Goal: Task Accomplishment & Management: Complete application form

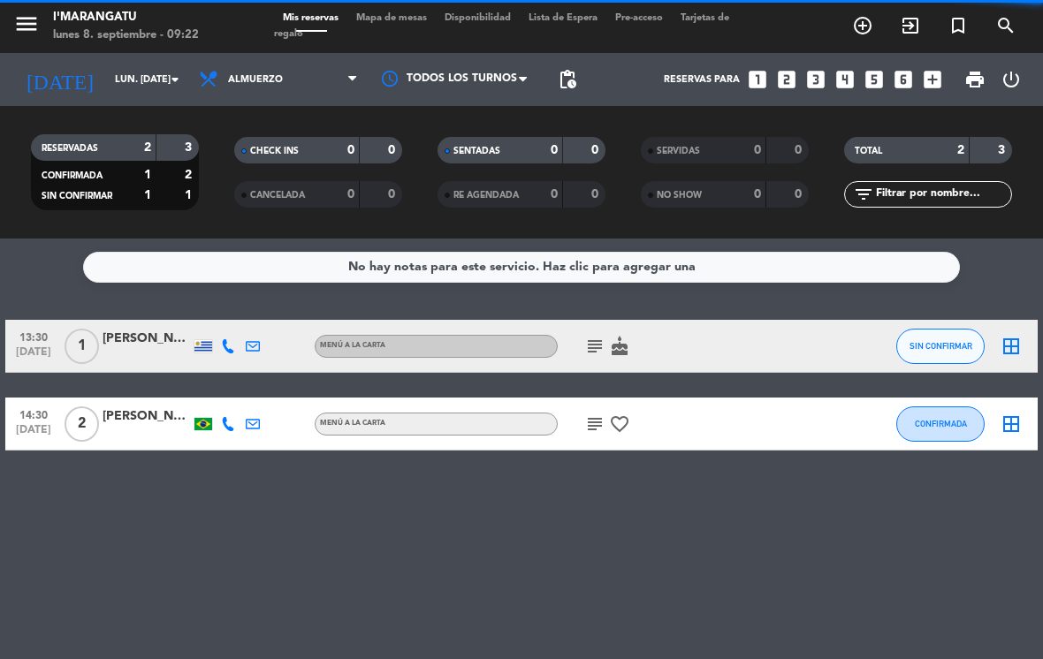
scroll to position [13, 5]
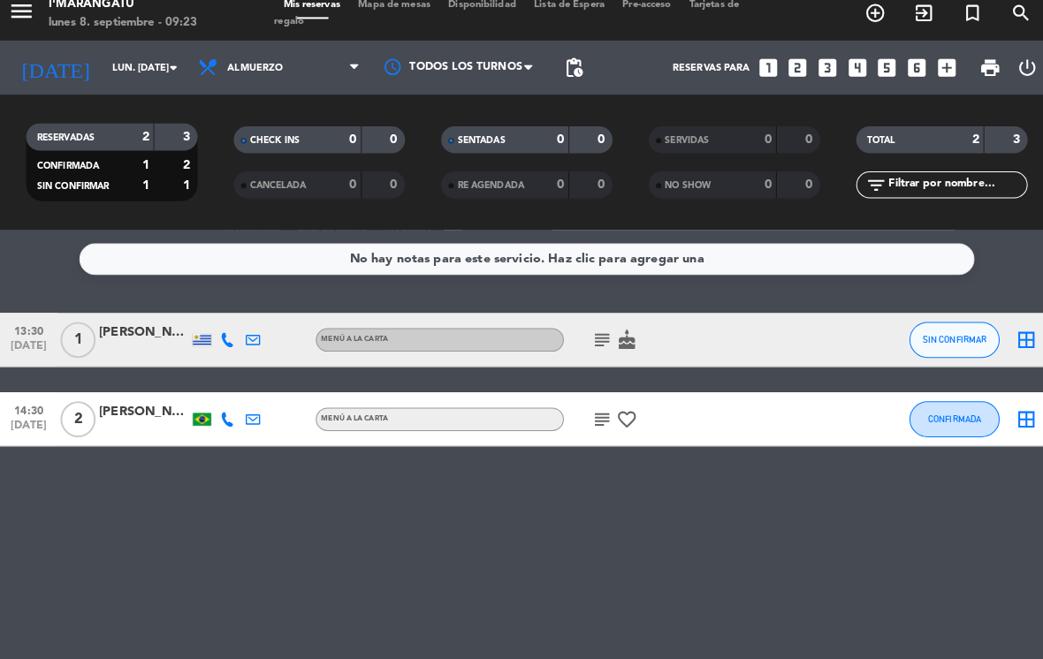
click at [567, 341] on div "subject cake" at bounding box center [632, 346] width 148 height 52
click at [588, 336] on icon "subject" at bounding box center [594, 346] width 21 height 21
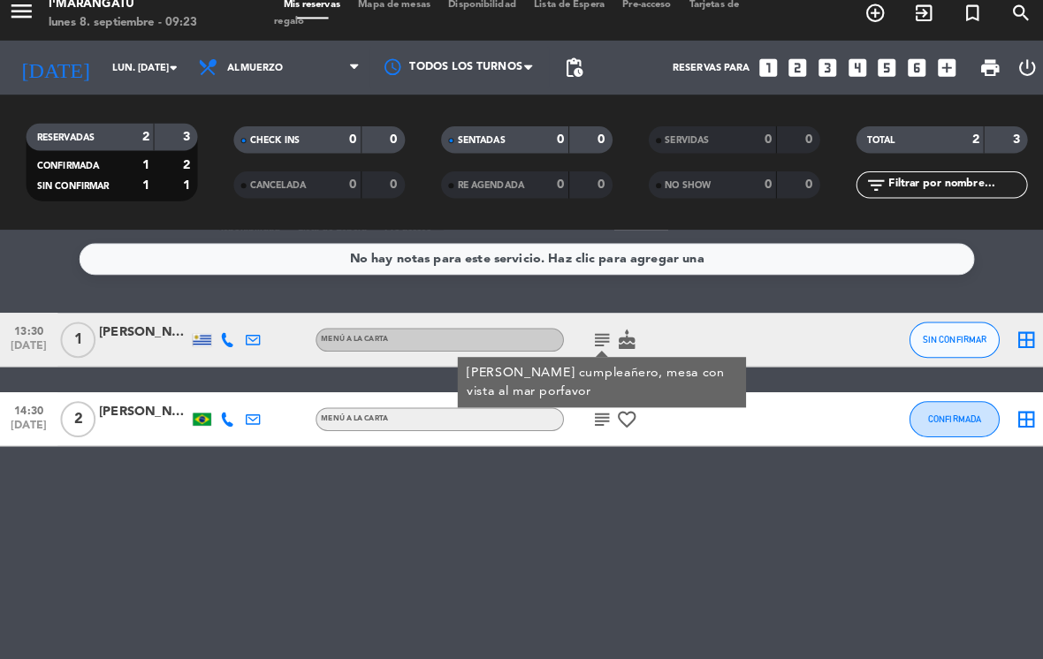
click at [621, 337] on icon "cake" at bounding box center [619, 346] width 21 height 21
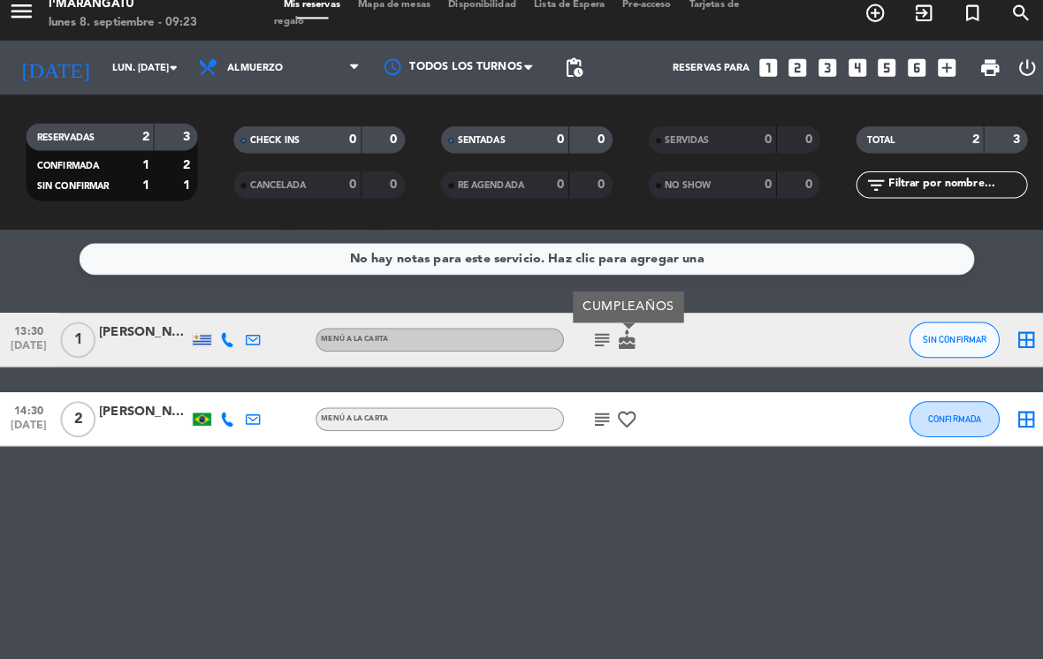
click at [592, 414] on icon "subject" at bounding box center [594, 424] width 21 height 21
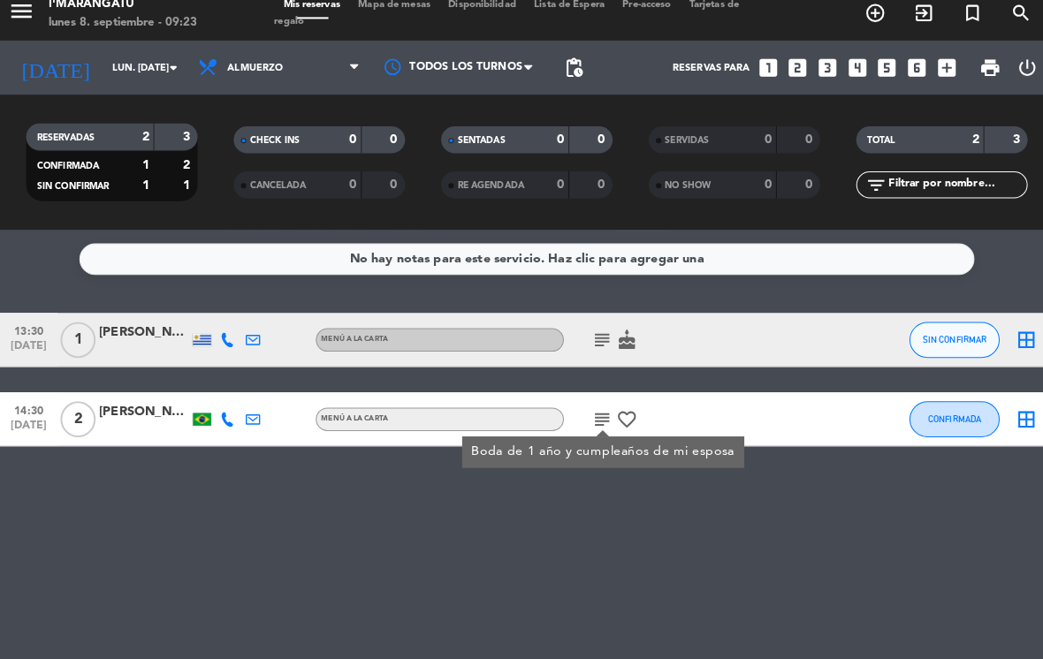
click at [584, 337] on icon "subject" at bounding box center [594, 346] width 21 height 21
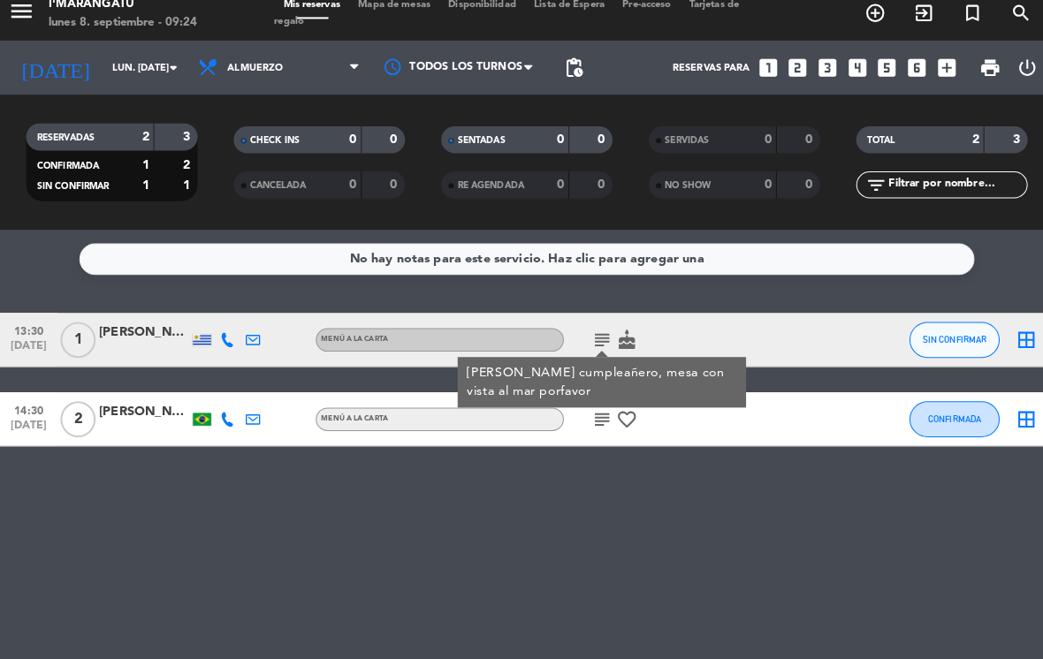
click at [763, 571] on div "No hay notas para este servicio. Haz clic para agregar una 13:30 [DATE] 1 [PERS…" at bounding box center [521, 449] width 1043 height 421
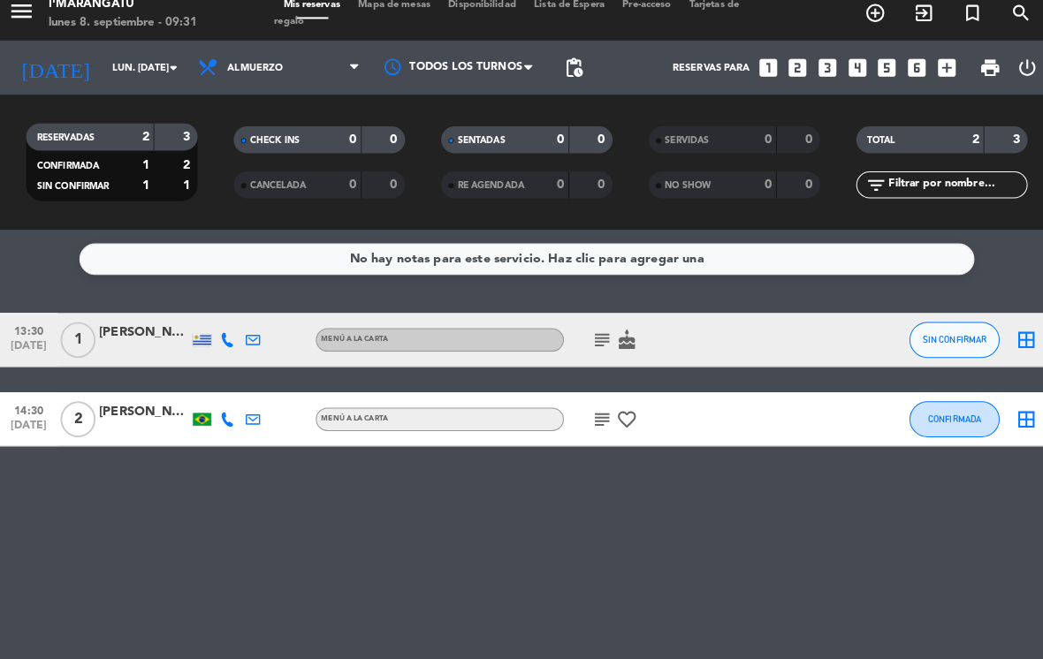
click at [598, 336] on icon "subject" at bounding box center [594, 346] width 21 height 21
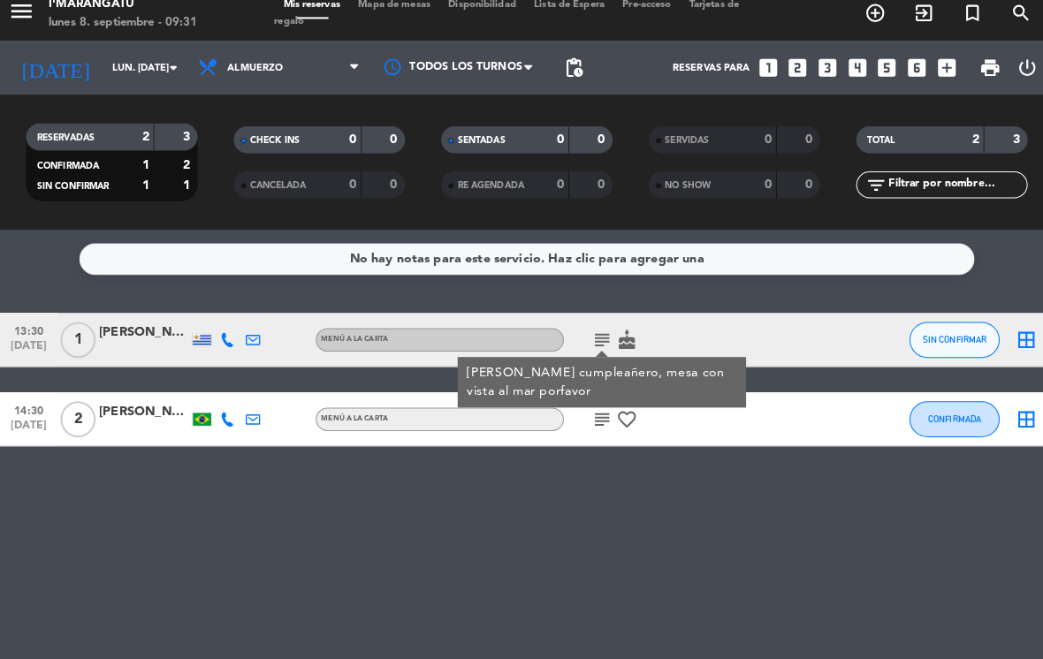
click at [590, 341] on icon "subject" at bounding box center [594, 346] width 21 height 21
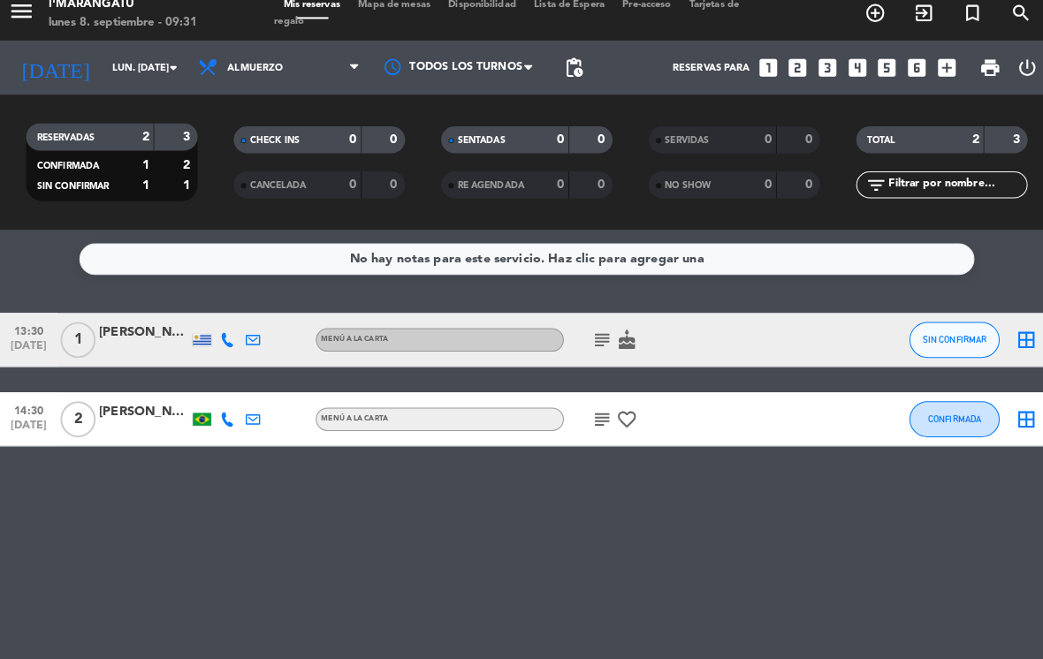
click at [594, 341] on icon "subject" at bounding box center [594, 346] width 21 height 21
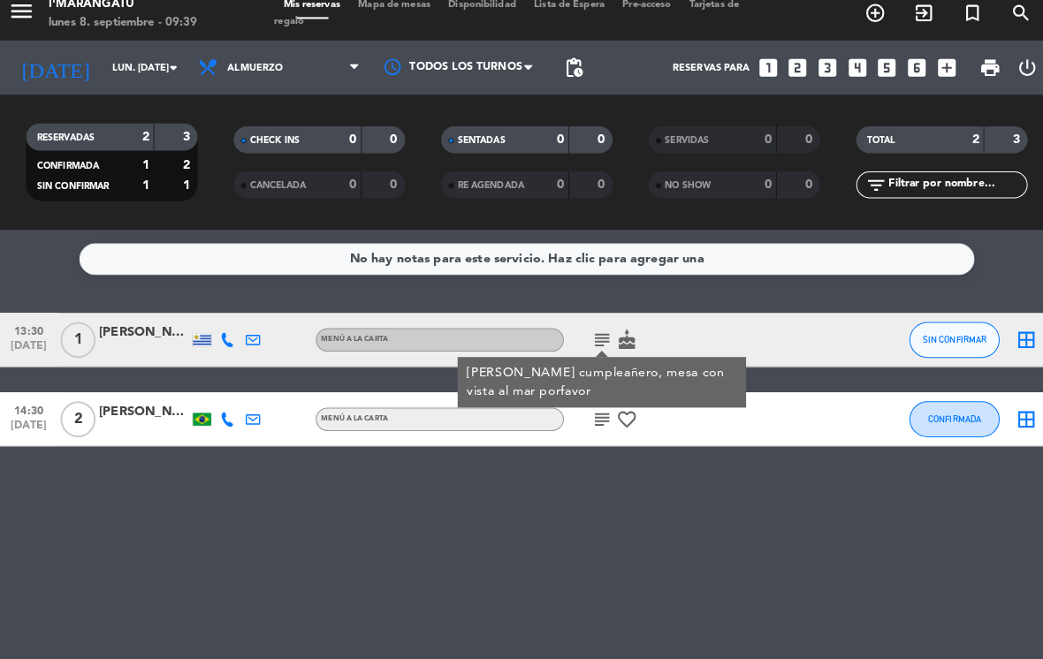
click at [274, 75] on span "Almuerzo" at bounding box center [278, 79] width 177 height 39
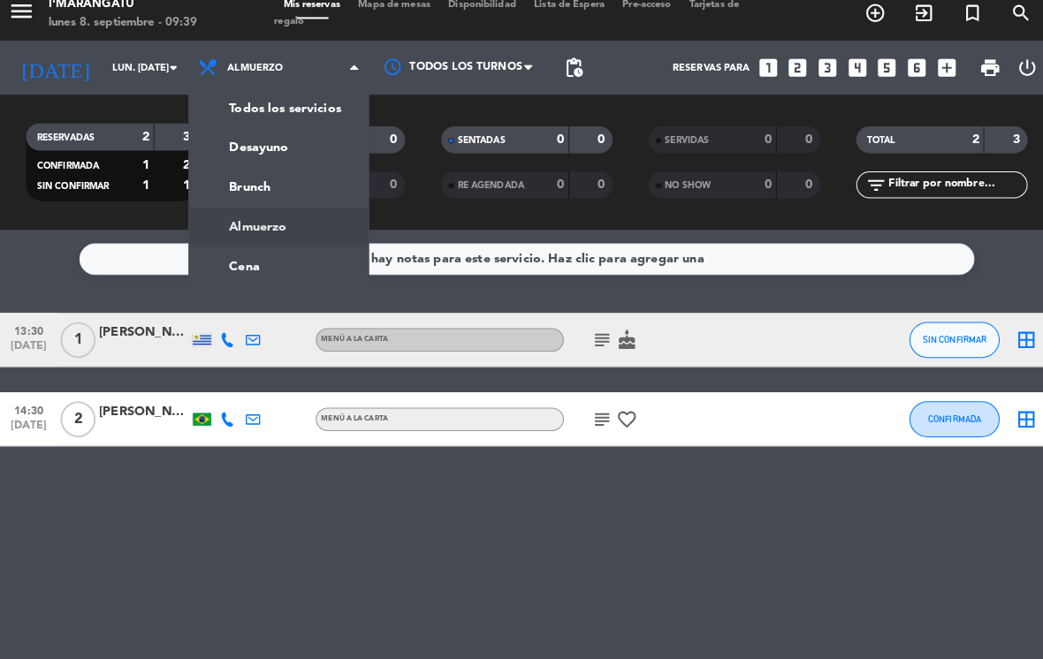
click at [286, 257] on ng-component "menu I'marangatu lunes 8. septiembre - 09:39 Mis reservas Mapa de mesas Disponi…" at bounding box center [521, 329] width 1043 height 659
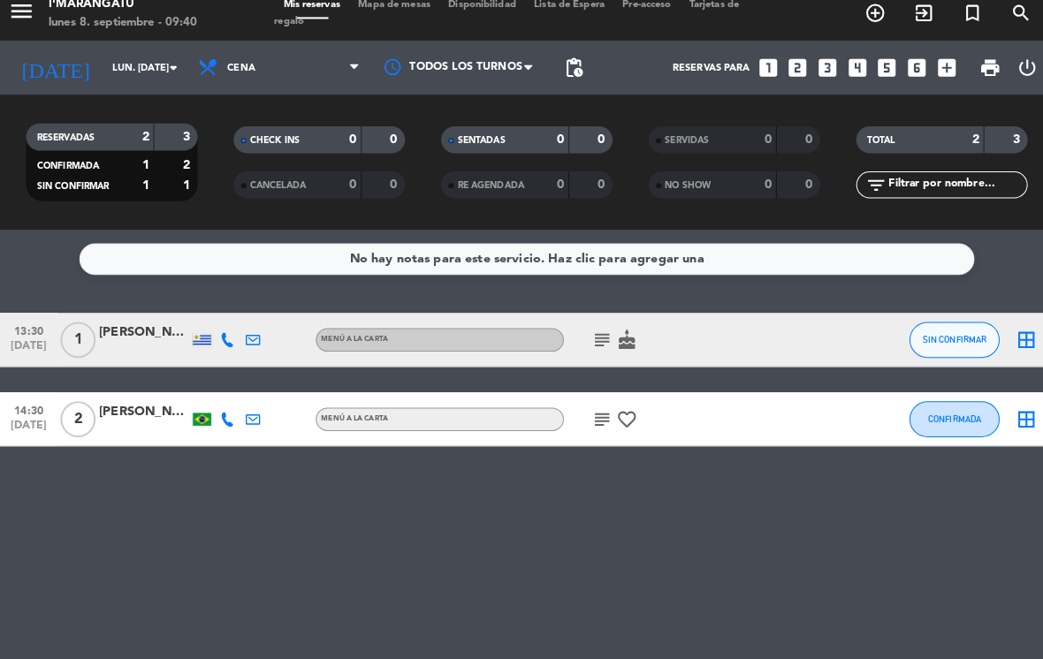
click at [299, 72] on span "Cena" at bounding box center [278, 79] width 177 height 39
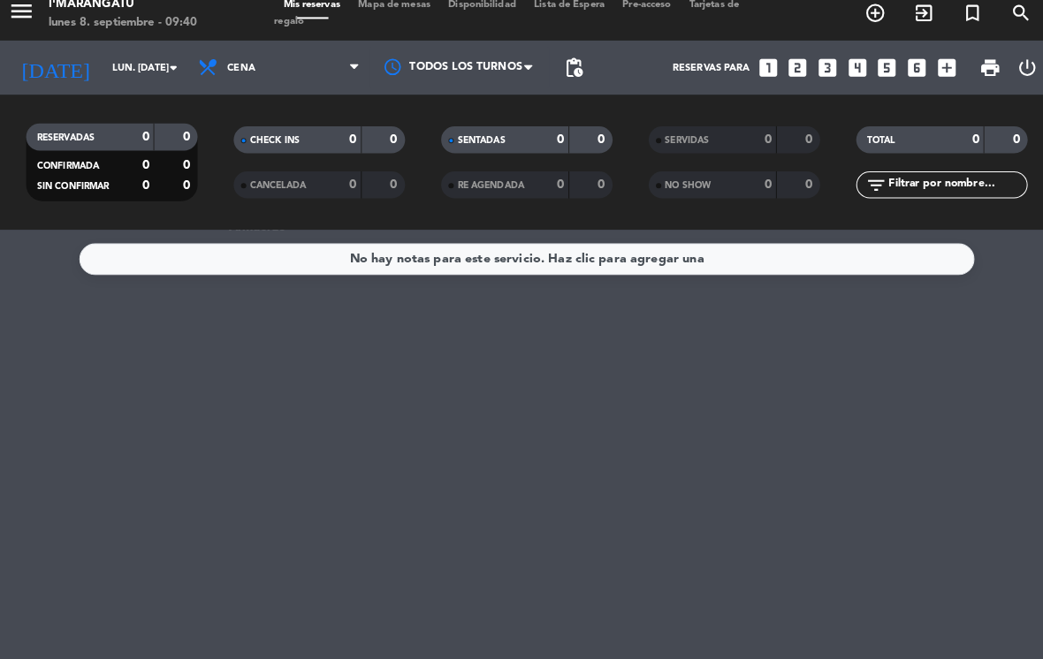
click at [311, 60] on span "Cena" at bounding box center [278, 79] width 177 height 39
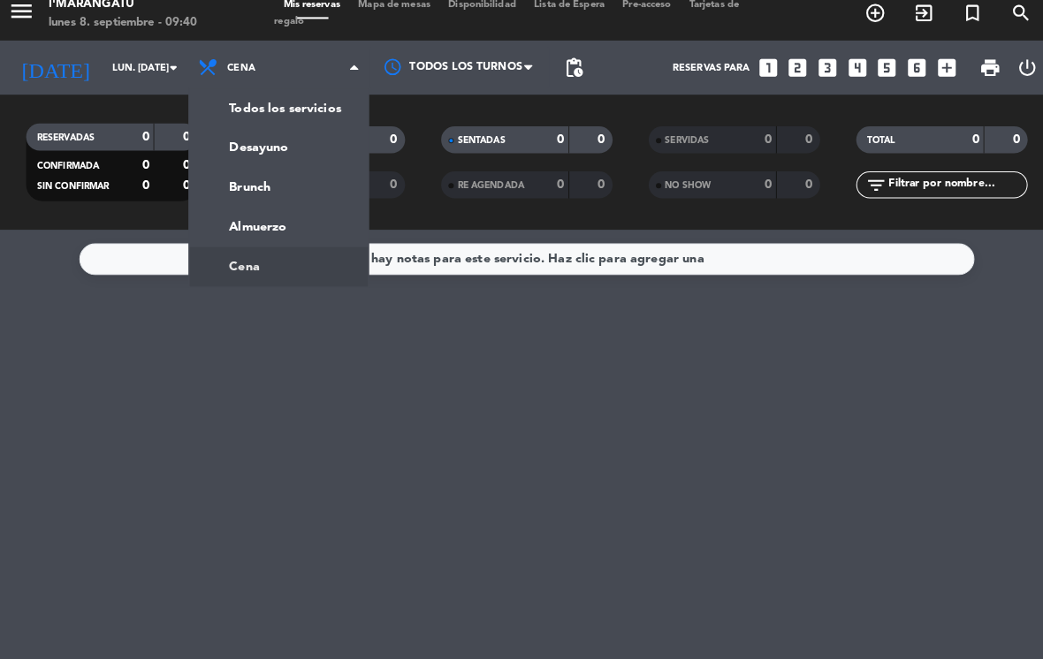
click at [293, 219] on div "menu I'marangatu lunes 8. septiembre - 09:40 Mis reservas Mapa de mesas Disponi…" at bounding box center [521, 119] width 1043 height 239
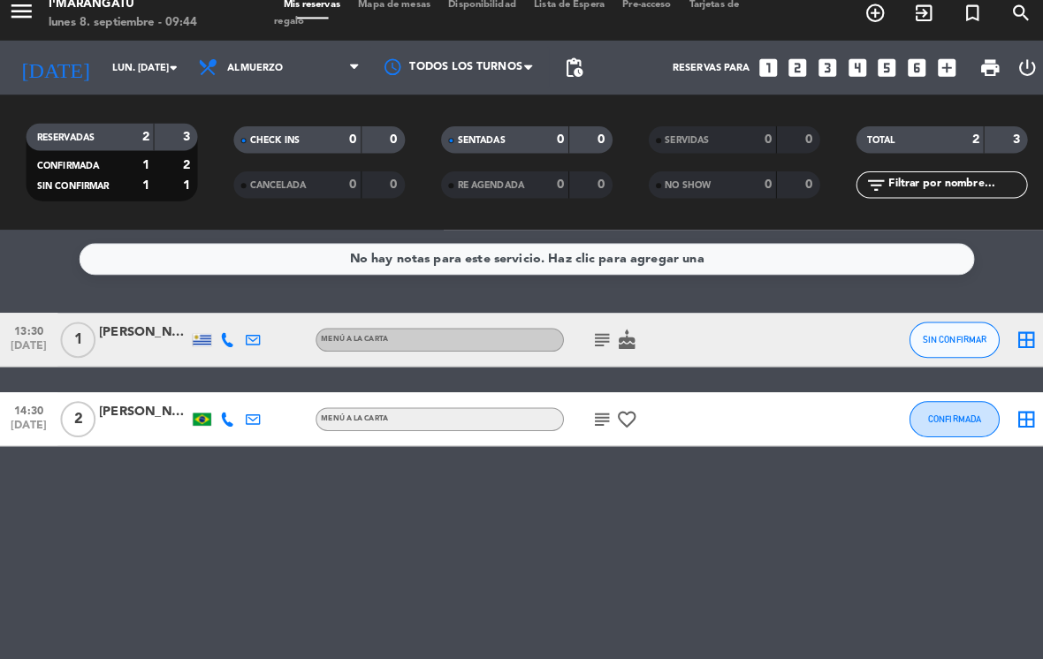
select select "lunch"
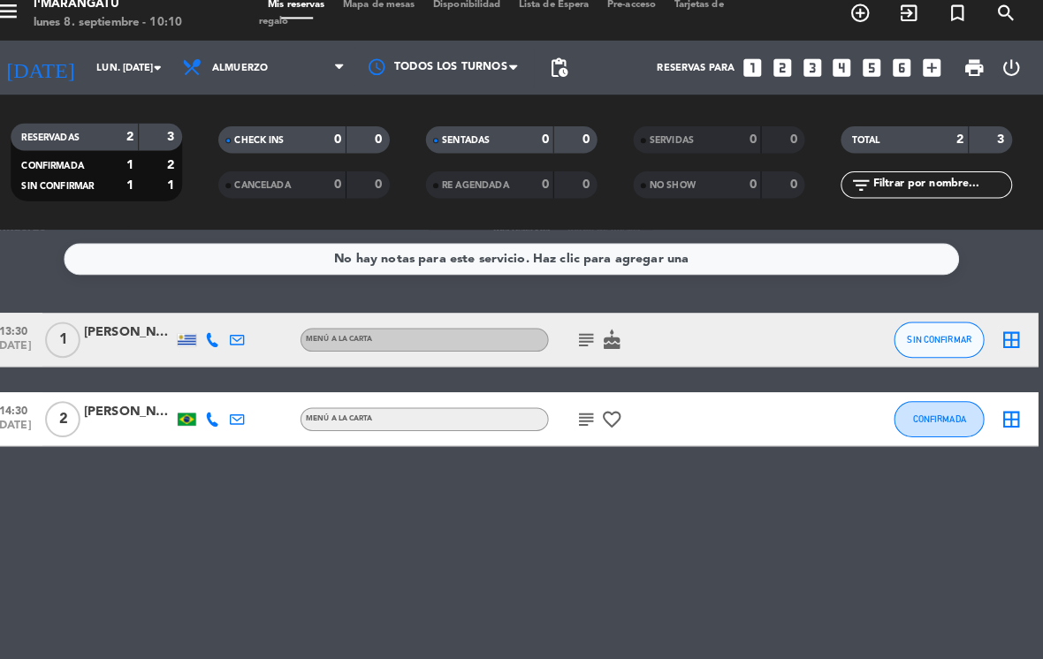
click at [775, 71] on icon "looks_two" at bounding box center [786, 79] width 23 height 23
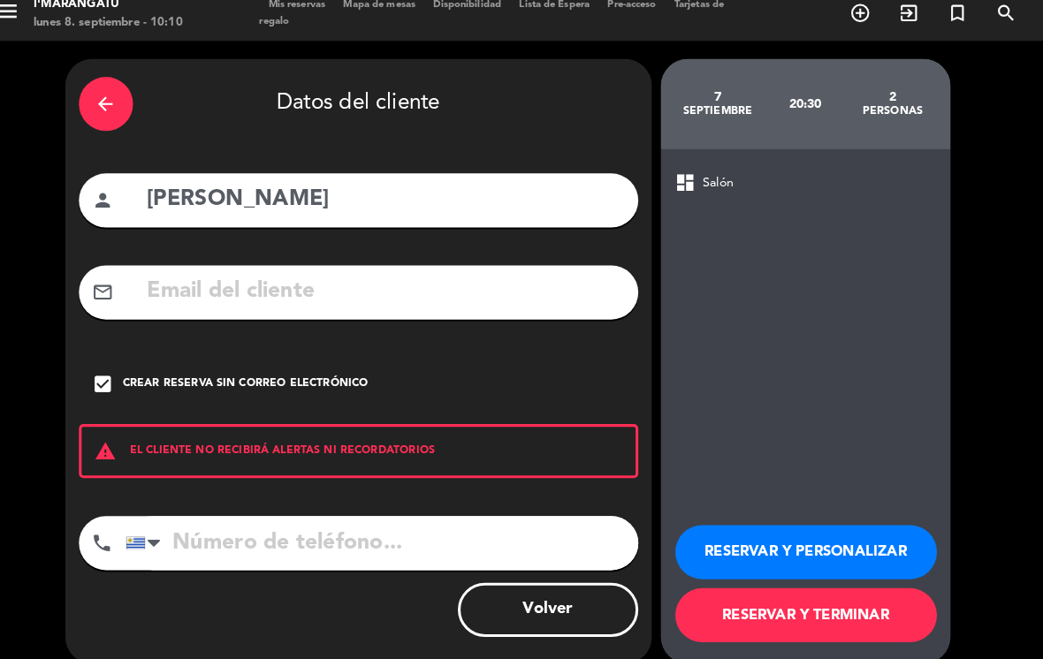
click at [545, 607] on button "Volver" at bounding box center [556, 610] width 177 height 53
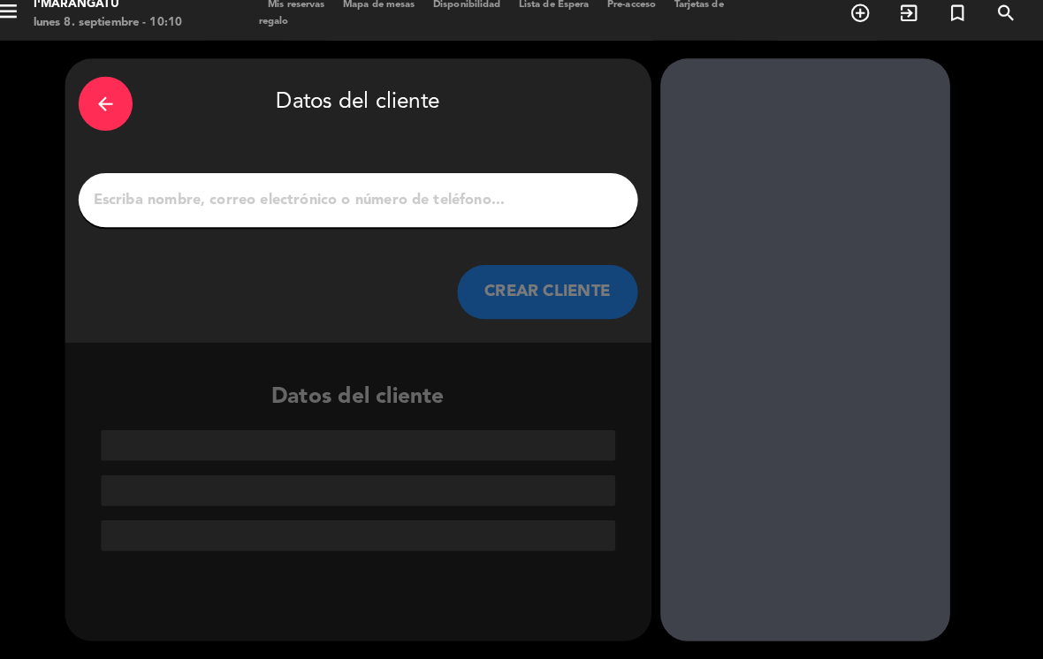
click at [214, 197] on input "1" at bounding box center [371, 209] width 522 height 25
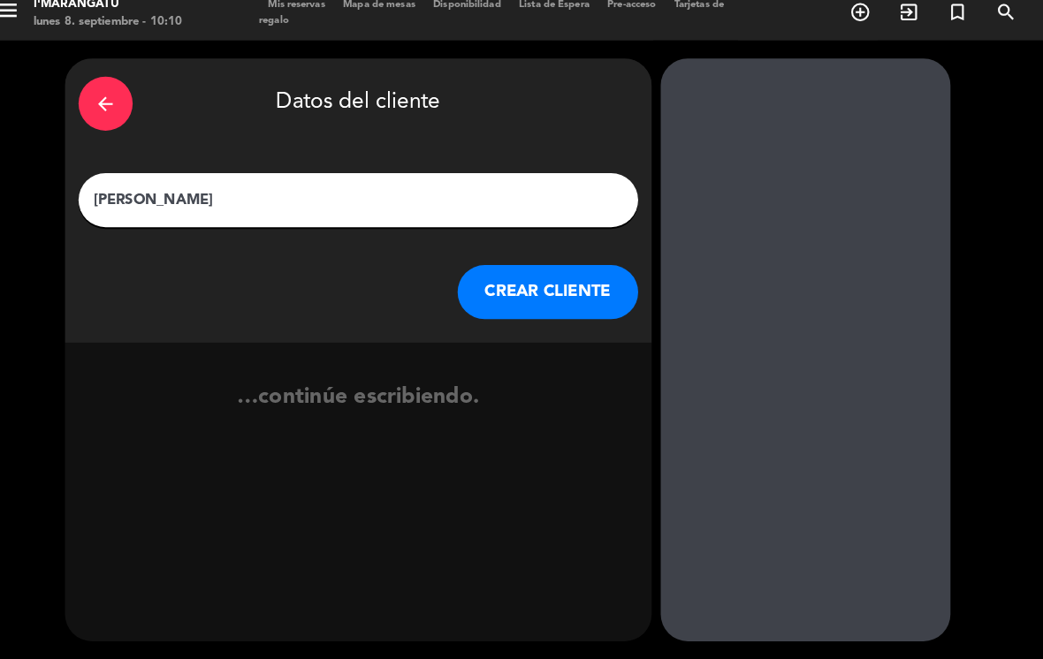
type input "[PERSON_NAME]"
click at [749, 163] on div at bounding box center [809, 356] width 284 height 571
click at [550, 284] on button "CREAR CLIENTE" at bounding box center [556, 299] width 177 height 53
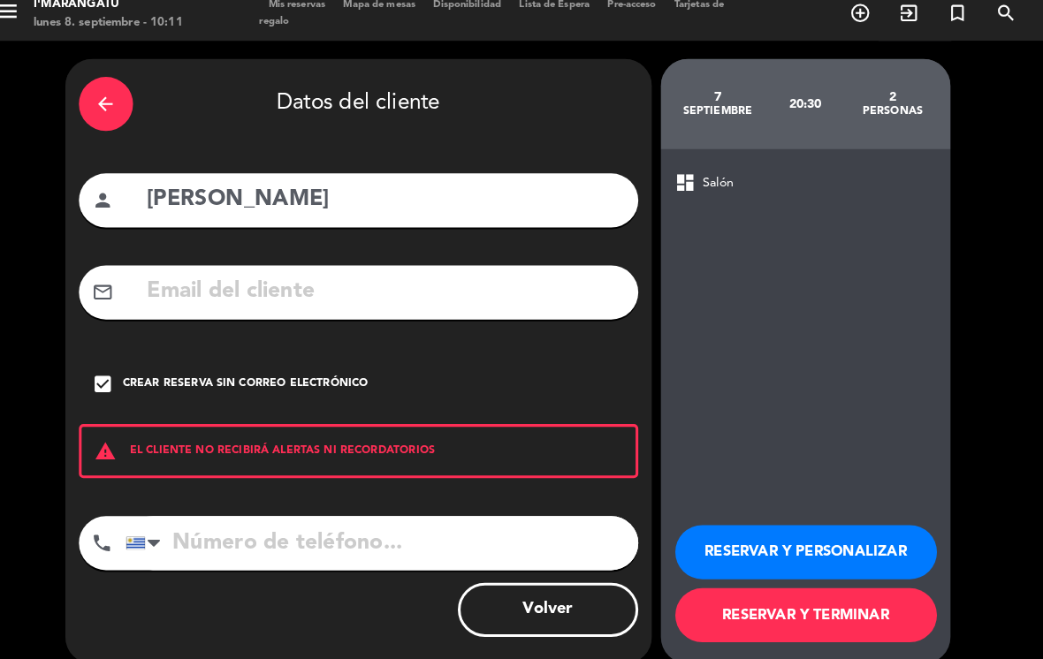
click at [558, 613] on button "Volver" at bounding box center [556, 610] width 177 height 53
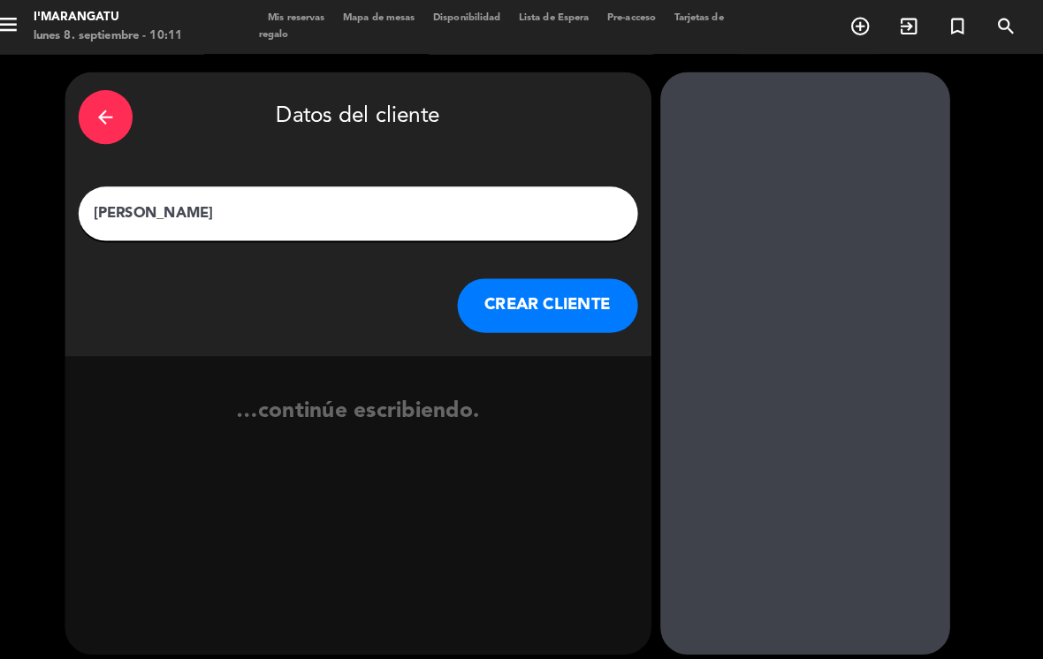
click at [97, 118] on div "arrow_back" at bounding box center [123, 114] width 53 height 53
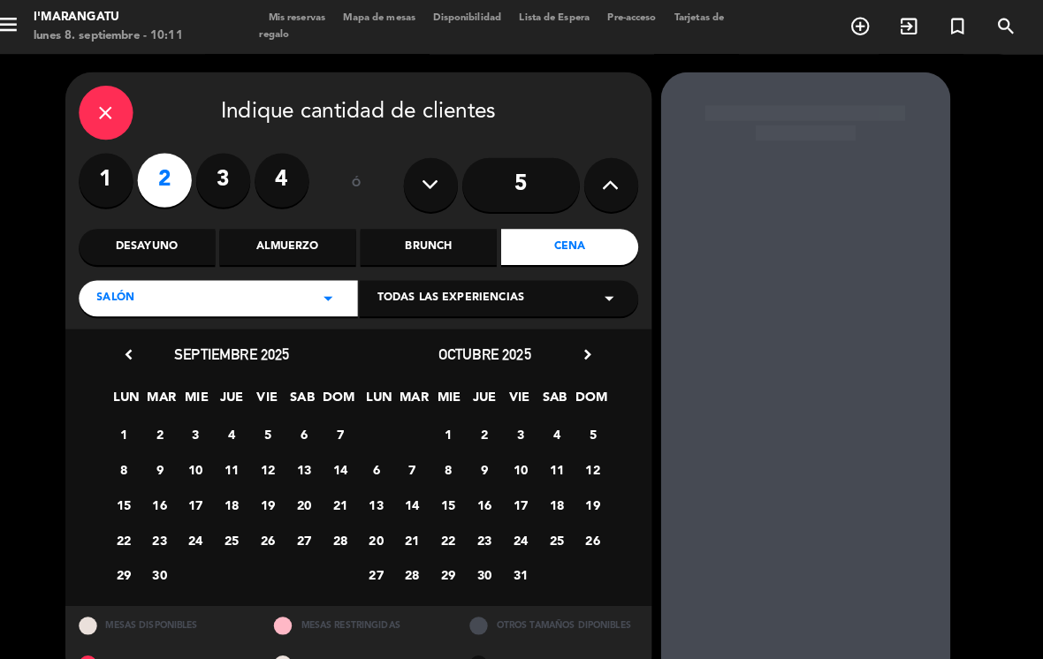
click at [292, 245] on div "Almuerzo" at bounding box center [301, 242] width 133 height 35
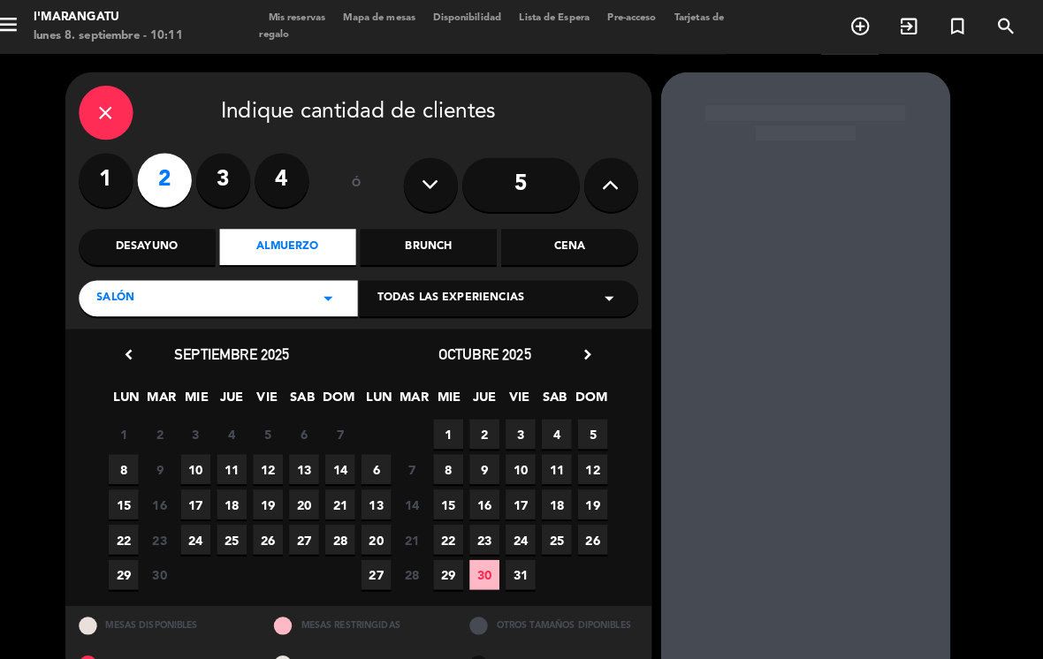
click at [126, 466] on span "8" at bounding box center [140, 459] width 29 height 29
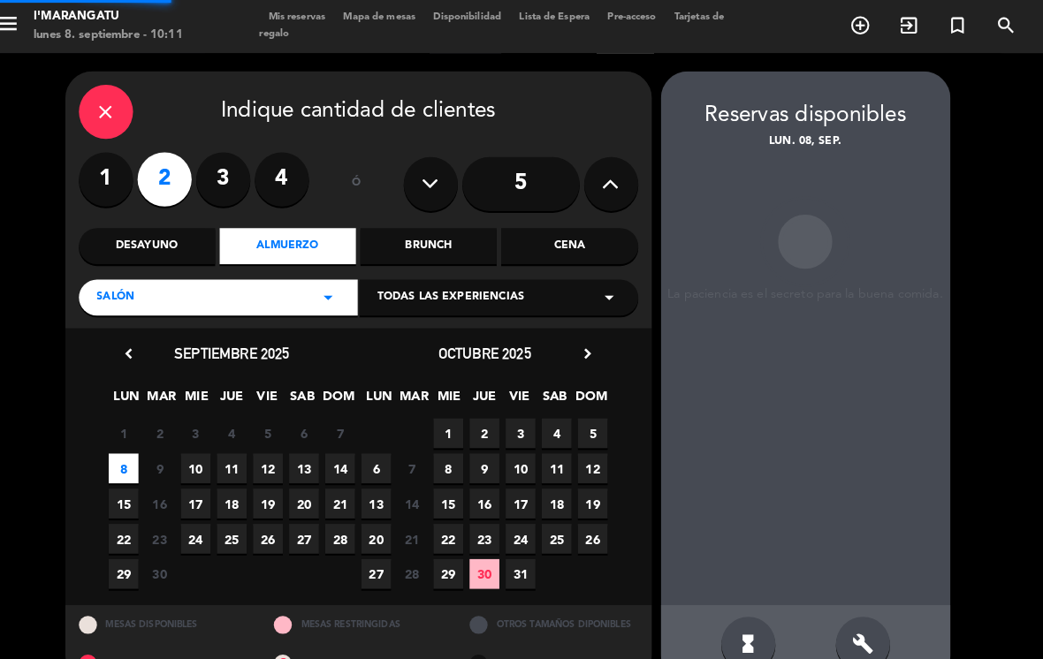
scroll to position [1, 0]
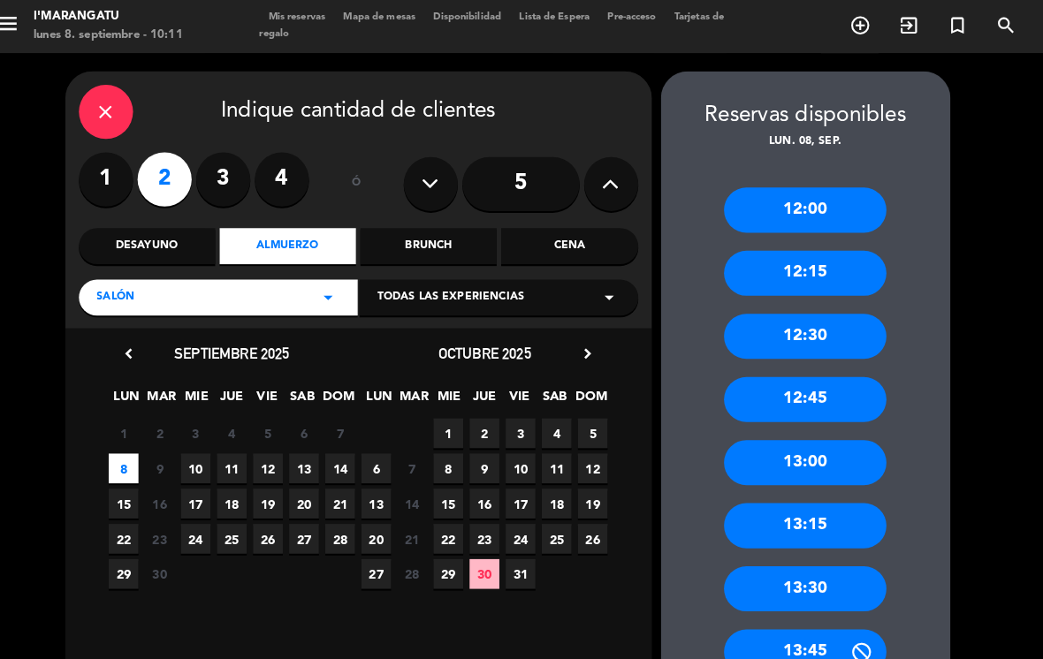
click at [824, 431] on div "13:00" at bounding box center [808, 453] width 159 height 44
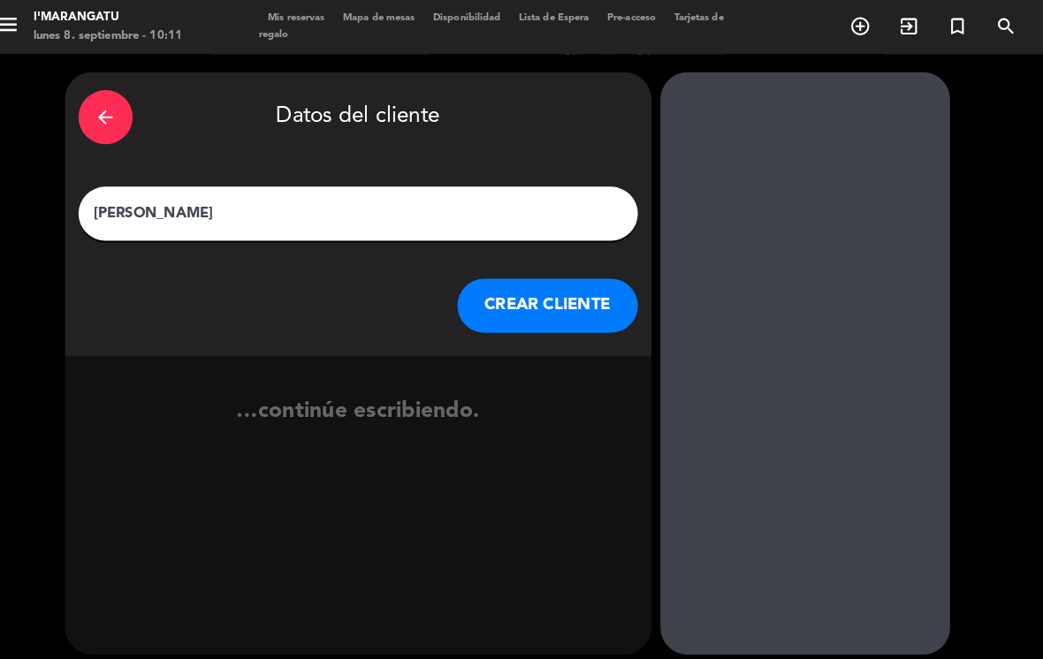
click at [368, 197] on input "[PERSON_NAME]" at bounding box center [371, 209] width 522 height 25
click at [546, 273] on button "CREAR CLIENTE" at bounding box center [556, 299] width 177 height 53
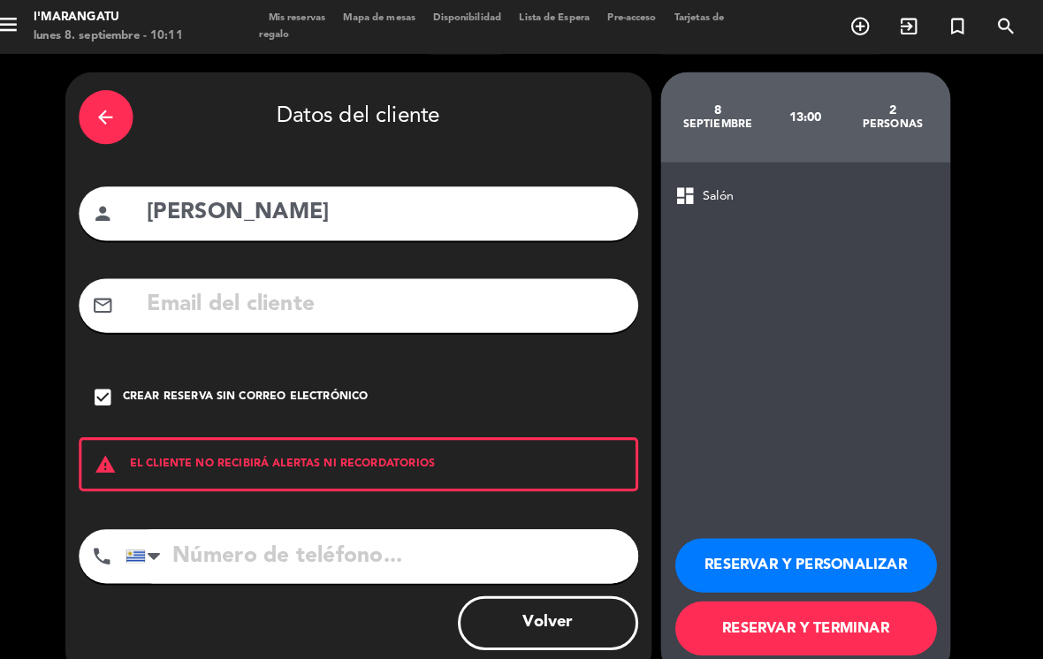
click at [825, 610] on button "RESERVAR Y TERMINAR" at bounding box center [809, 616] width 256 height 53
